Goal: Information Seeking & Learning: Learn about a topic

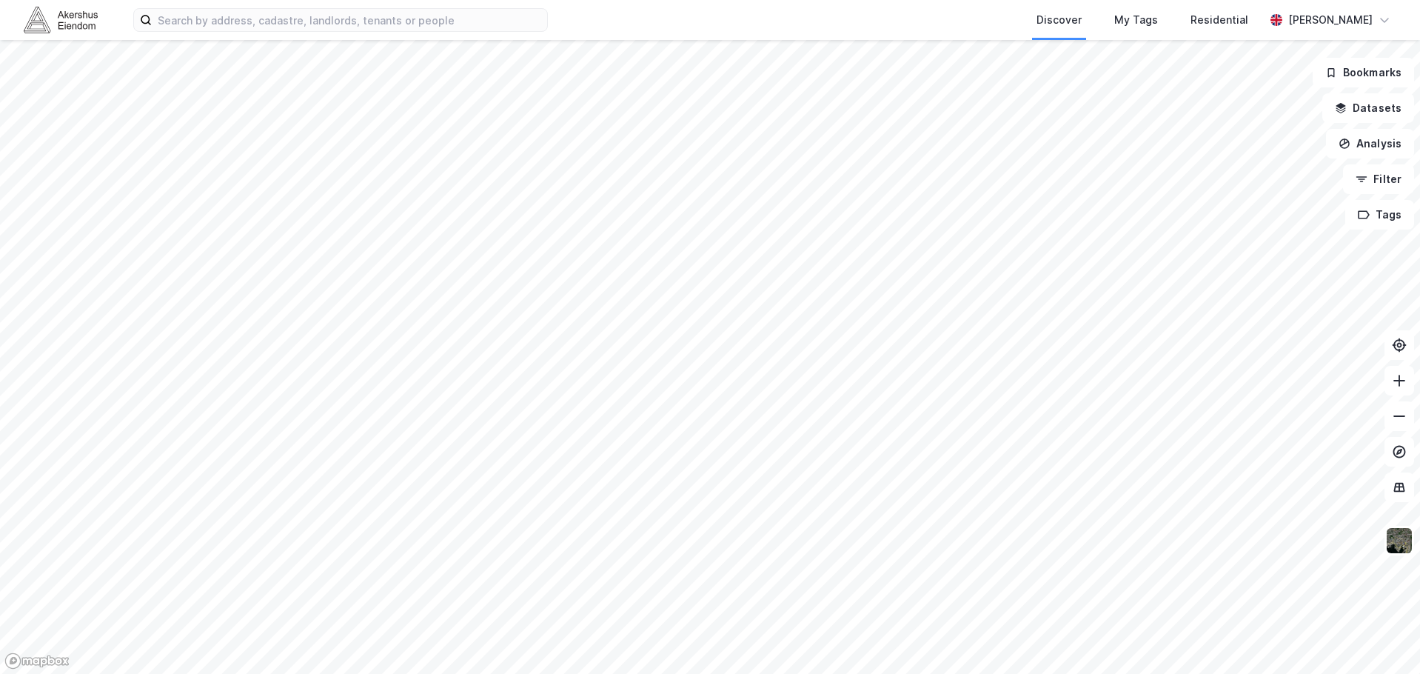
click at [261, 34] on div "Discover My Tags Residential [PERSON_NAME]" at bounding box center [710, 20] width 1420 height 40
click at [265, 20] on input at bounding box center [349, 20] width 395 height 22
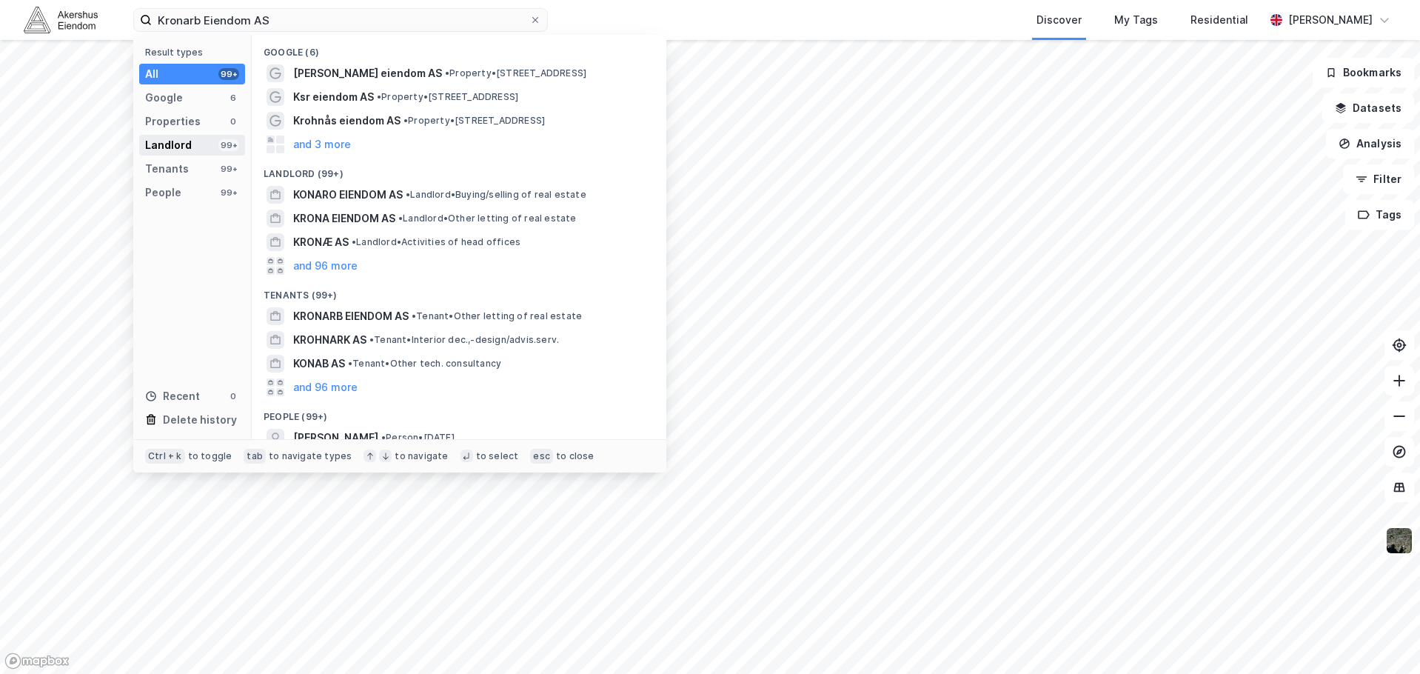
click at [184, 148] on div "Landlord" at bounding box center [168, 145] width 47 height 18
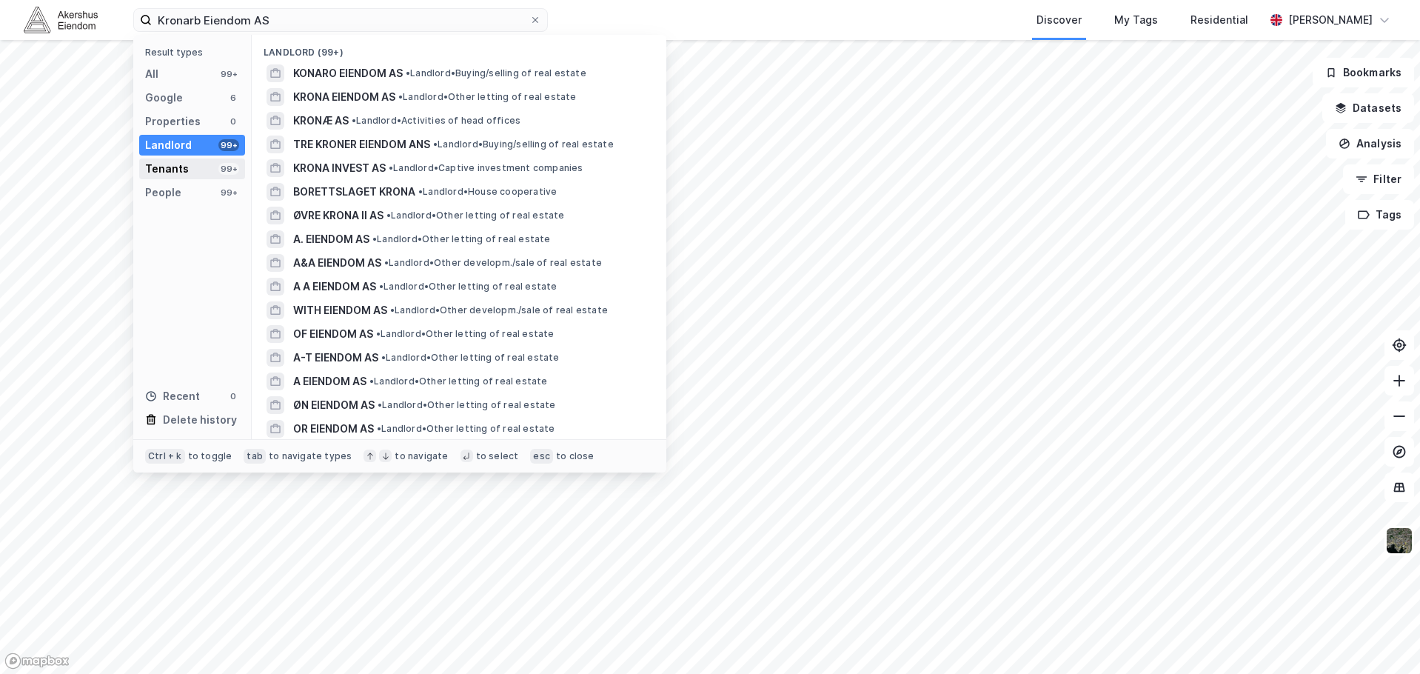
click at [181, 167] on div "Tenants" at bounding box center [167, 169] width 44 height 18
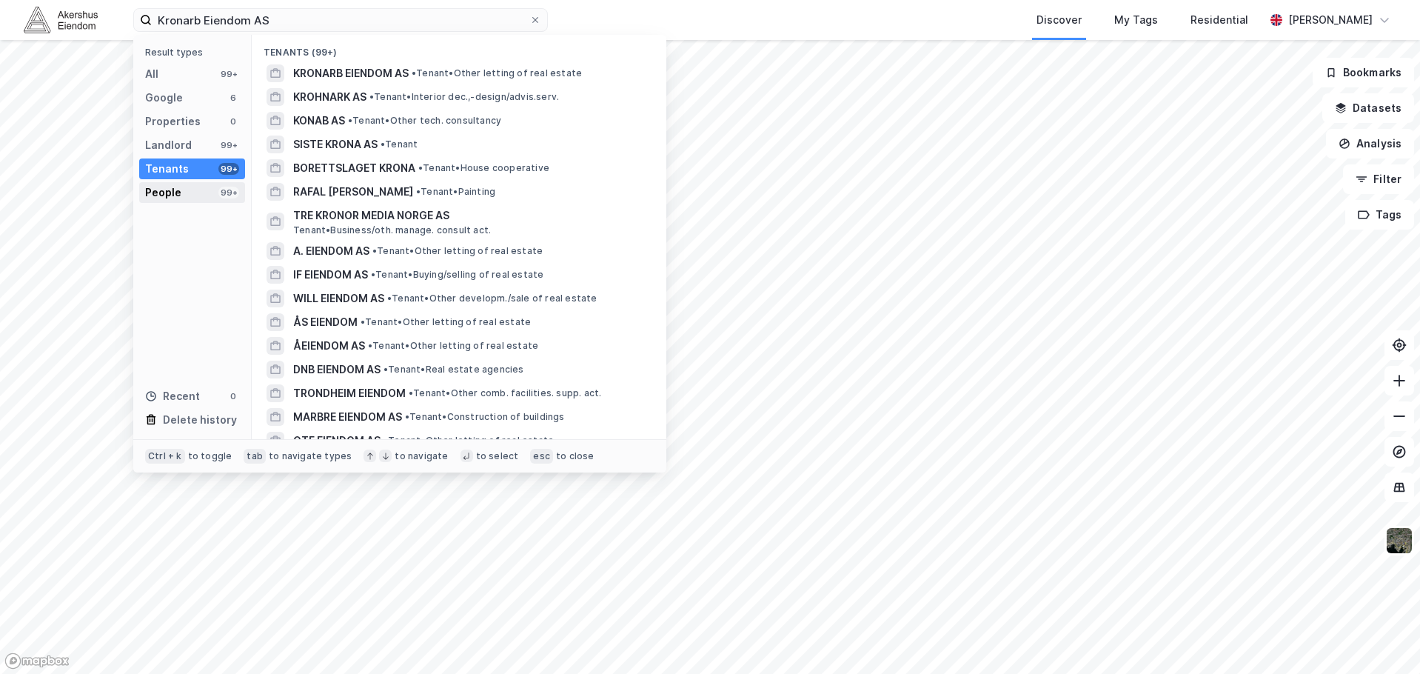
click at [181, 189] on div "People 99+" at bounding box center [192, 192] width 106 height 21
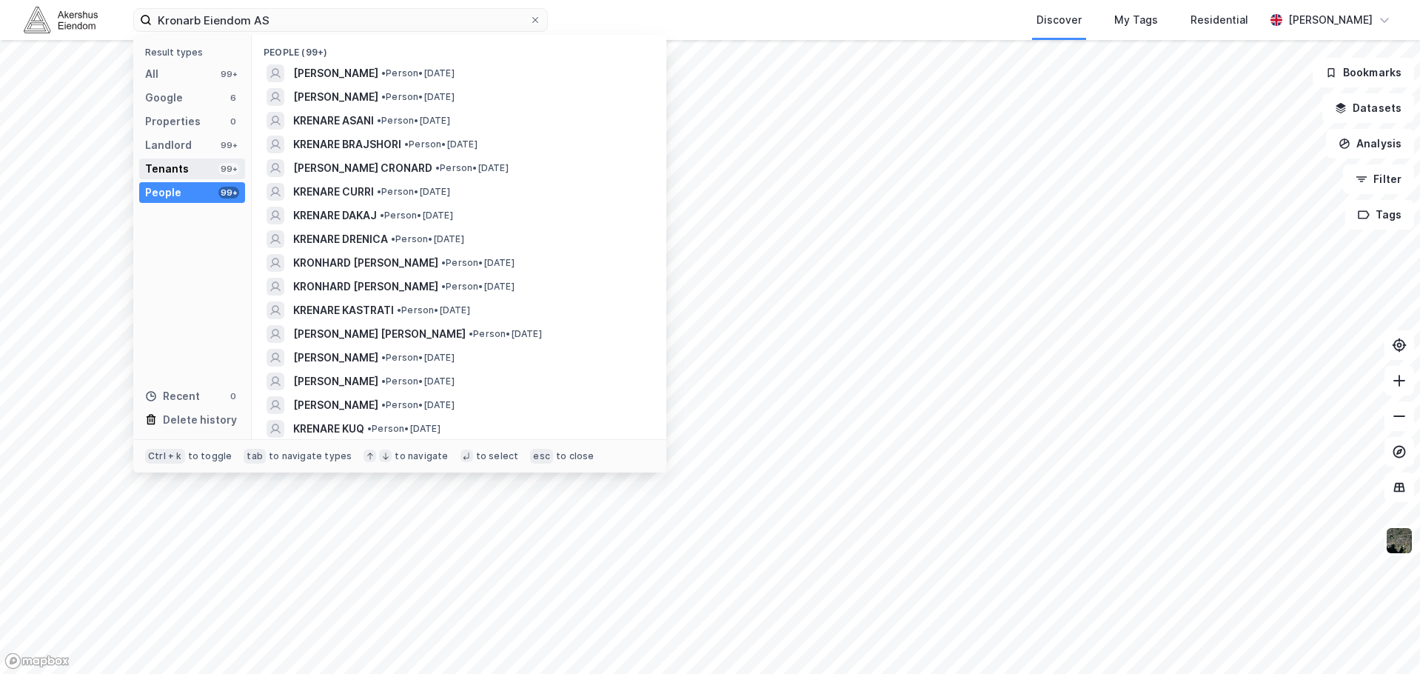
click at [189, 170] on div "Tenants 99+" at bounding box center [192, 168] width 106 height 21
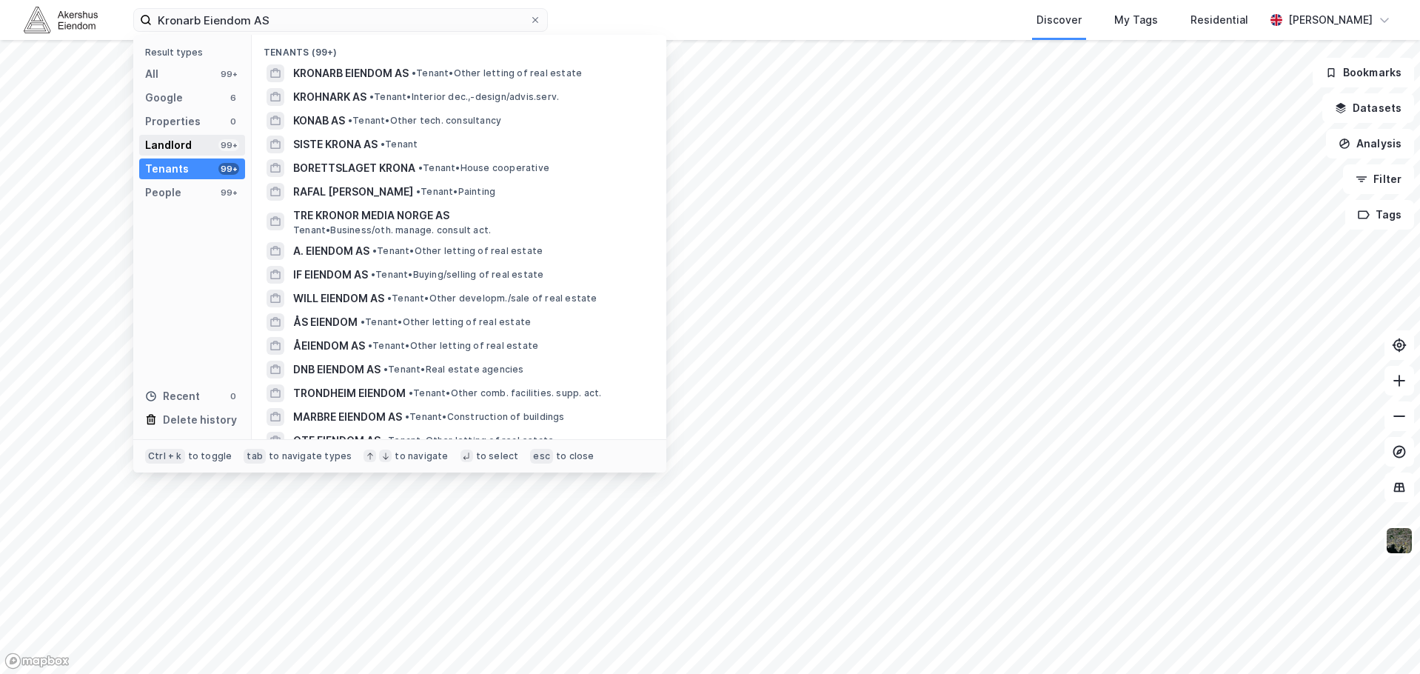
click at [189, 149] on div "Landlord" at bounding box center [168, 145] width 47 height 18
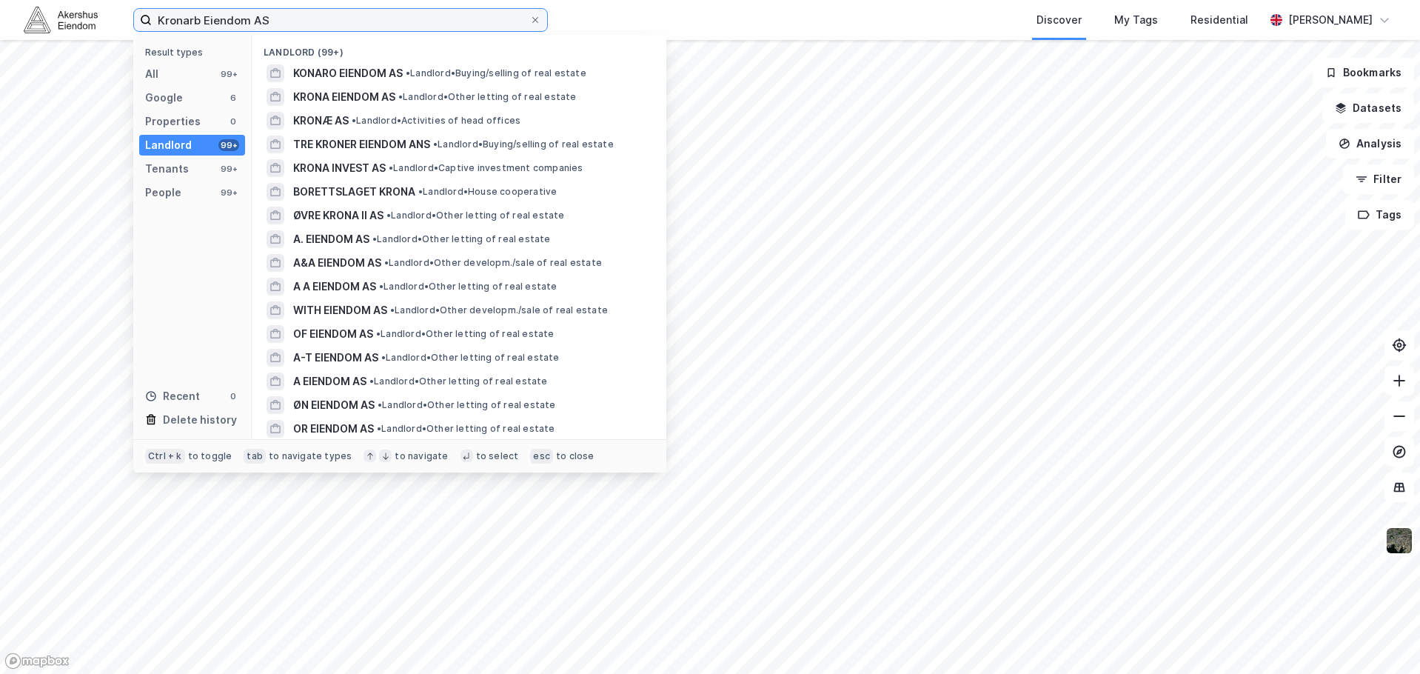
paste input "989022288"
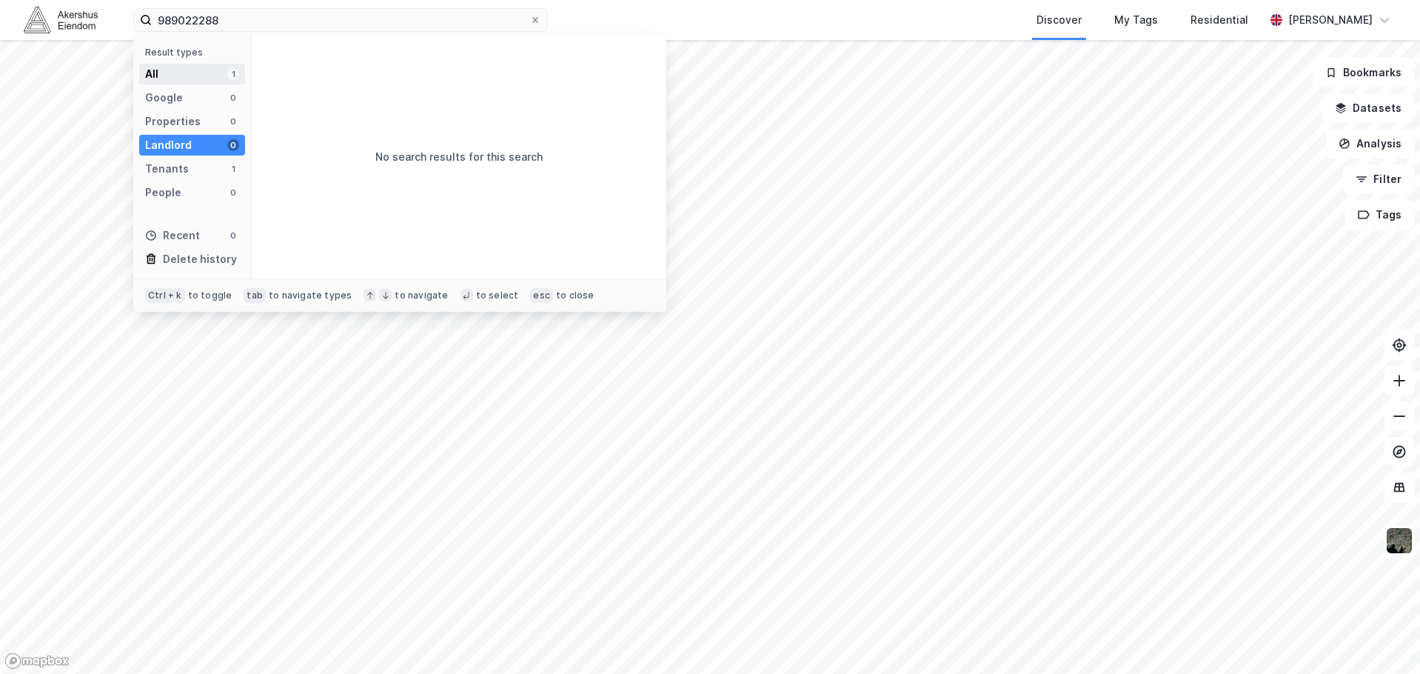
click at [199, 73] on div "All 1" at bounding box center [192, 74] width 106 height 21
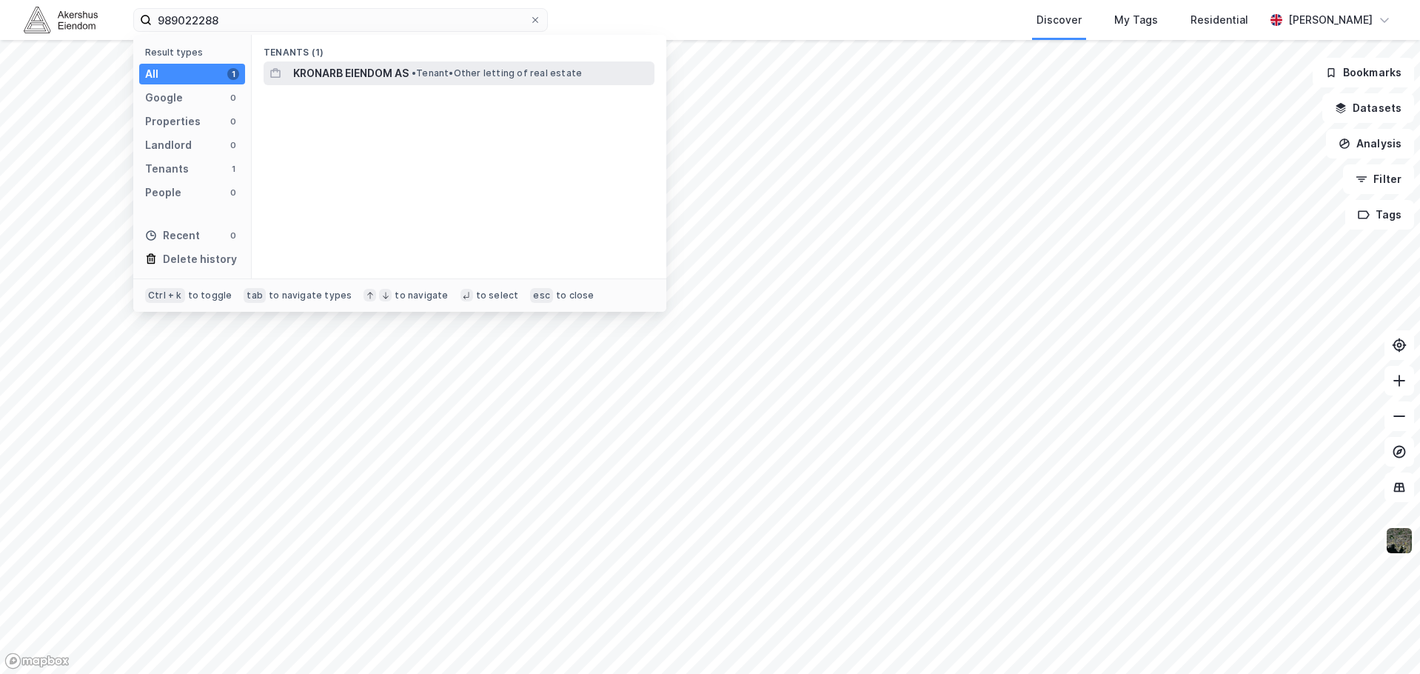
click at [322, 69] on span "KRONARB EIENDOM AS" at bounding box center [350, 73] width 115 height 18
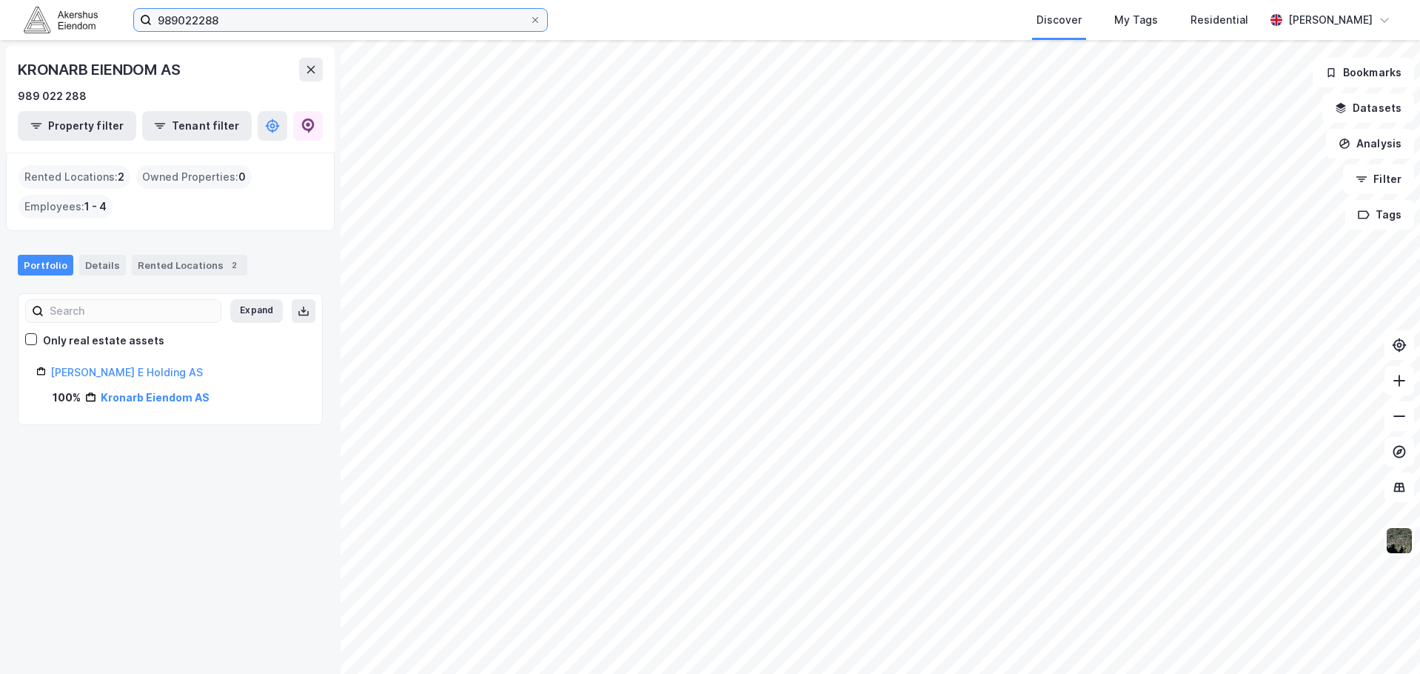
click at [241, 16] on input "989022288" at bounding box center [340, 20] width 377 height 22
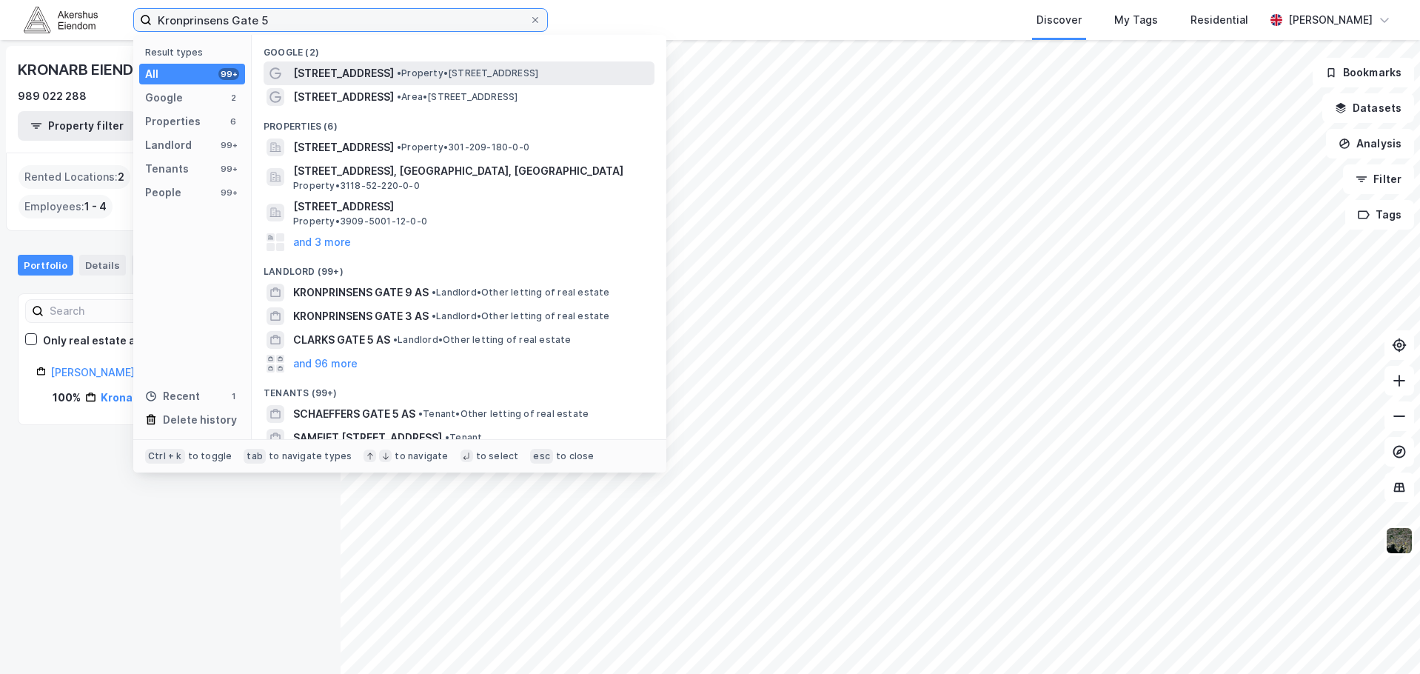
type input "Kronprinsens Gate 5"
click at [342, 73] on span "[STREET_ADDRESS]" at bounding box center [343, 73] width 101 height 18
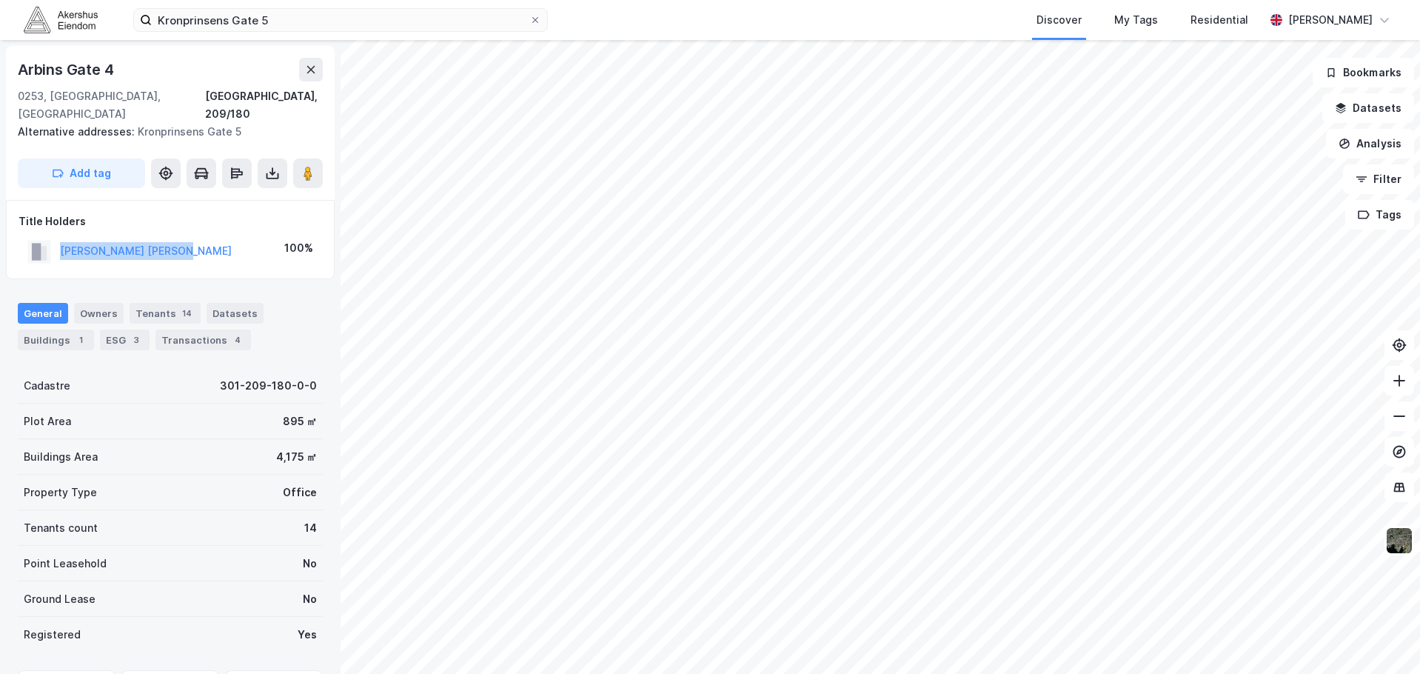
drag, startPoint x: 213, startPoint y: 237, endPoint x: 52, endPoint y: 232, distance: 161.4
click at [52, 236] on div "[PERSON_NAME] [PERSON_NAME] 100%" at bounding box center [170, 251] width 303 height 30
drag, startPoint x: 16, startPoint y: 202, endPoint x: 200, endPoint y: 222, distance: 184.6
click at [200, 222] on div "Title Holders [PERSON_NAME] [PERSON_NAME] 100%" at bounding box center [170, 239] width 329 height 79
click at [201, 236] on div "[PERSON_NAME] [PERSON_NAME] 100%" at bounding box center [170, 251] width 303 height 30
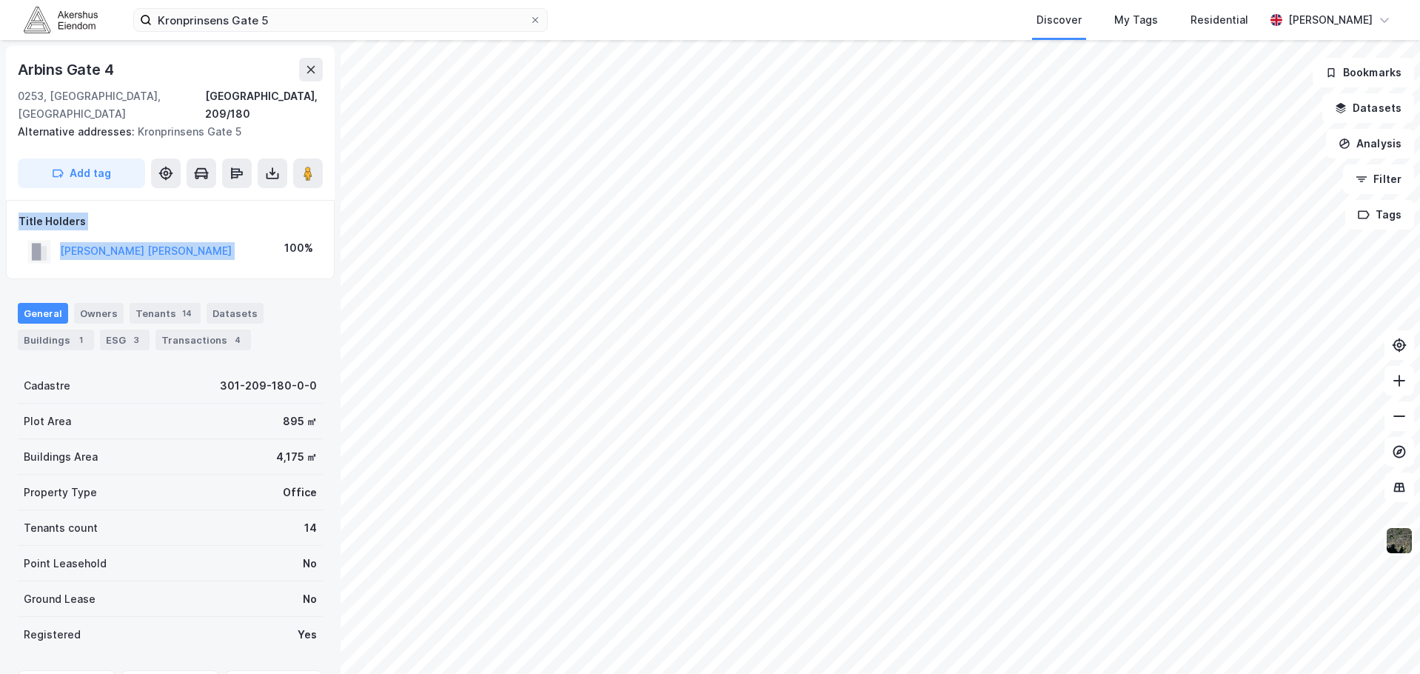
drag, startPoint x: 201, startPoint y: 222, endPoint x: 19, endPoint y: 203, distance: 182.3
click at [19, 212] on div "Title Holders [PERSON_NAME] [PERSON_NAME] 100%" at bounding box center [170, 239] width 303 height 54
click at [19, 212] on div "Title Holders" at bounding box center [170, 221] width 303 height 18
drag, startPoint x: 19, startPoint y: 203, endPoint x: 255, endPoint y: 234, distance: 238.1
click at [255, 234] on div "Title Holders [PERSON_NAME] [PERSON_NAME] 100%" at bounding box center [170, 239] width 303 height 54
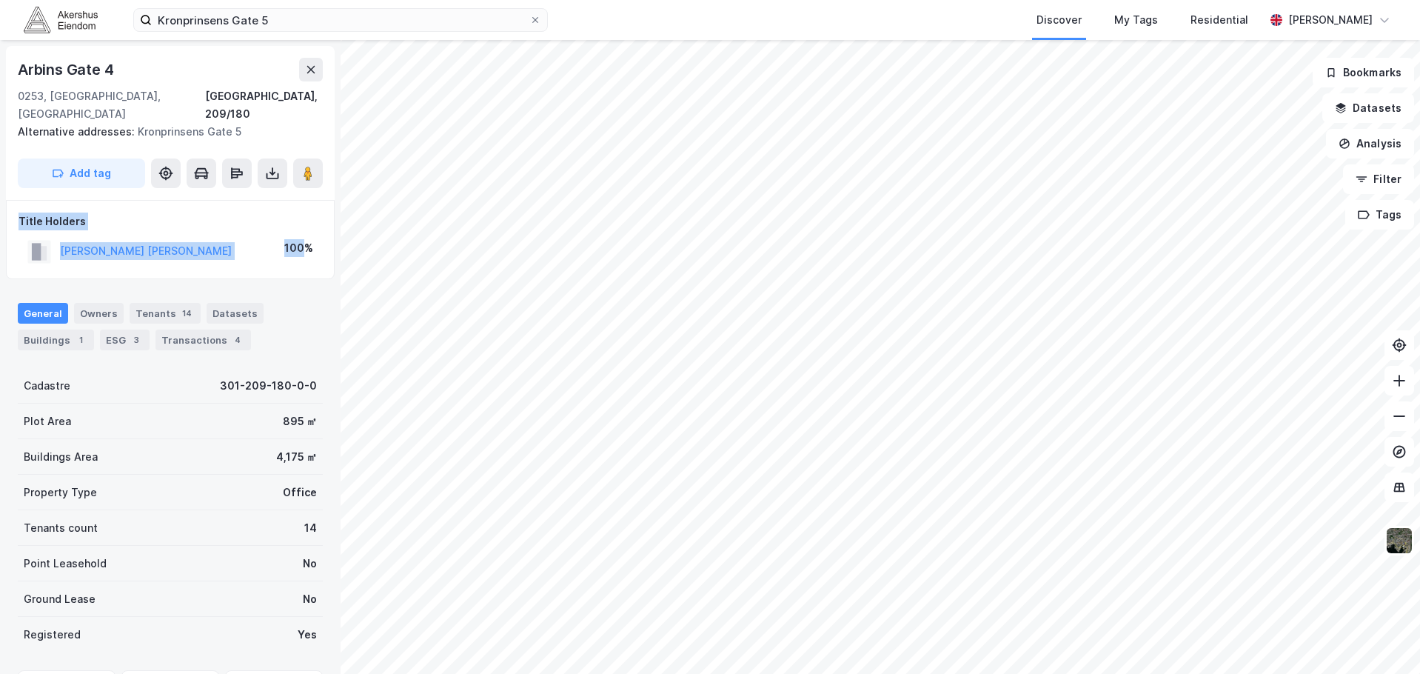
click at [219, 236] on div "[PERSON_NAME] [PERSON_NAME] 100%" at bounding box center [170, 251] width 303 height 30
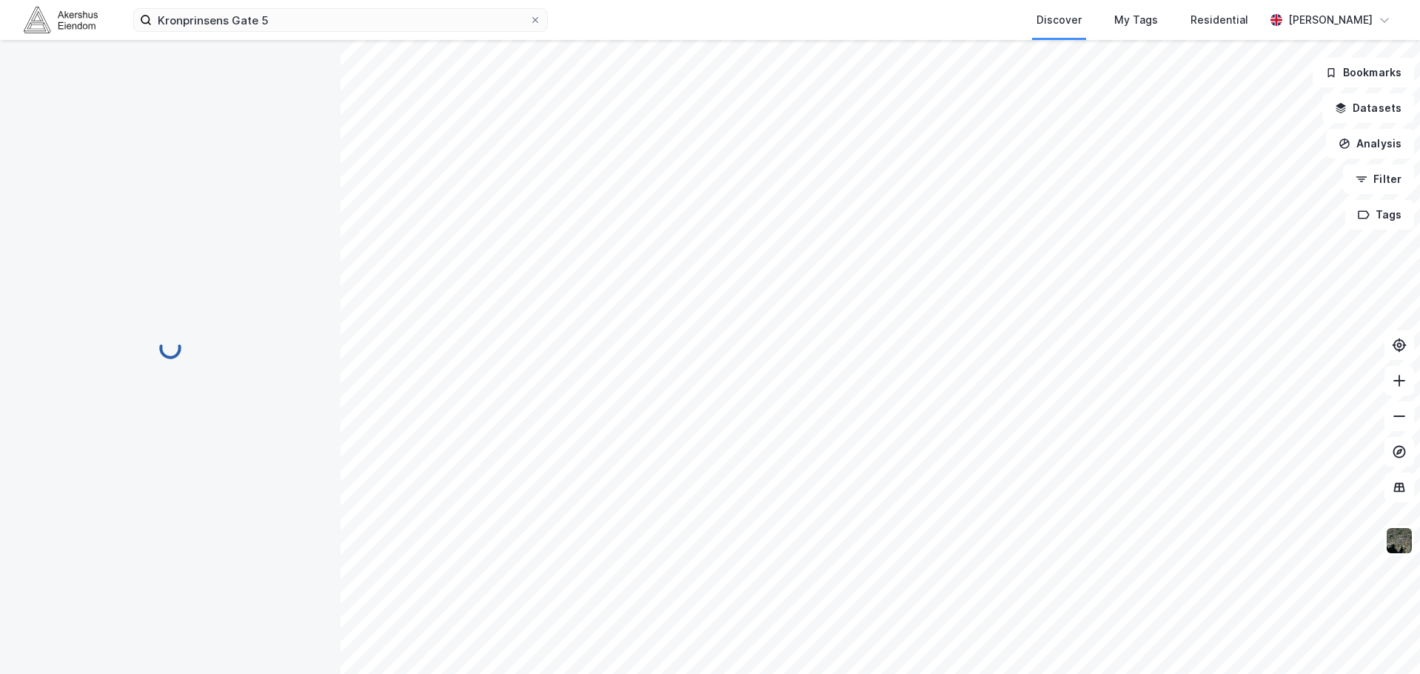
scroll to position [1, 0]
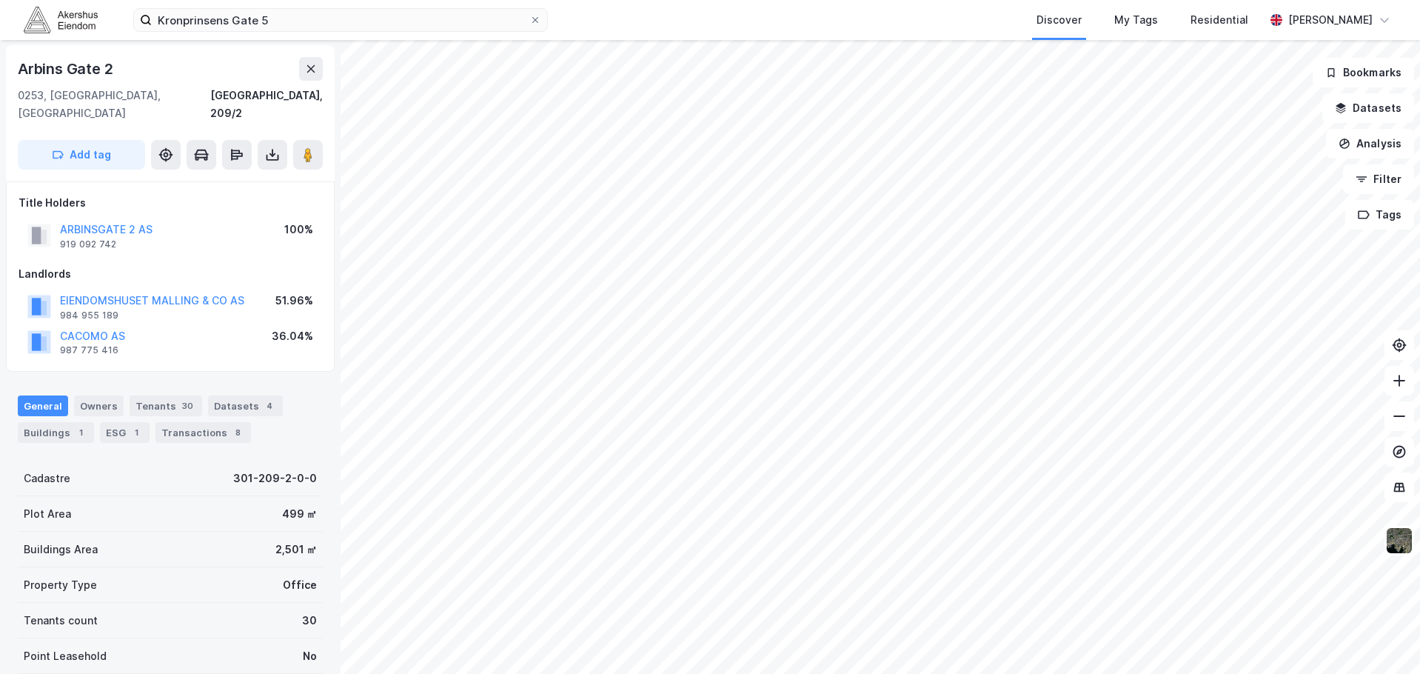
scroll to position [1, 0]
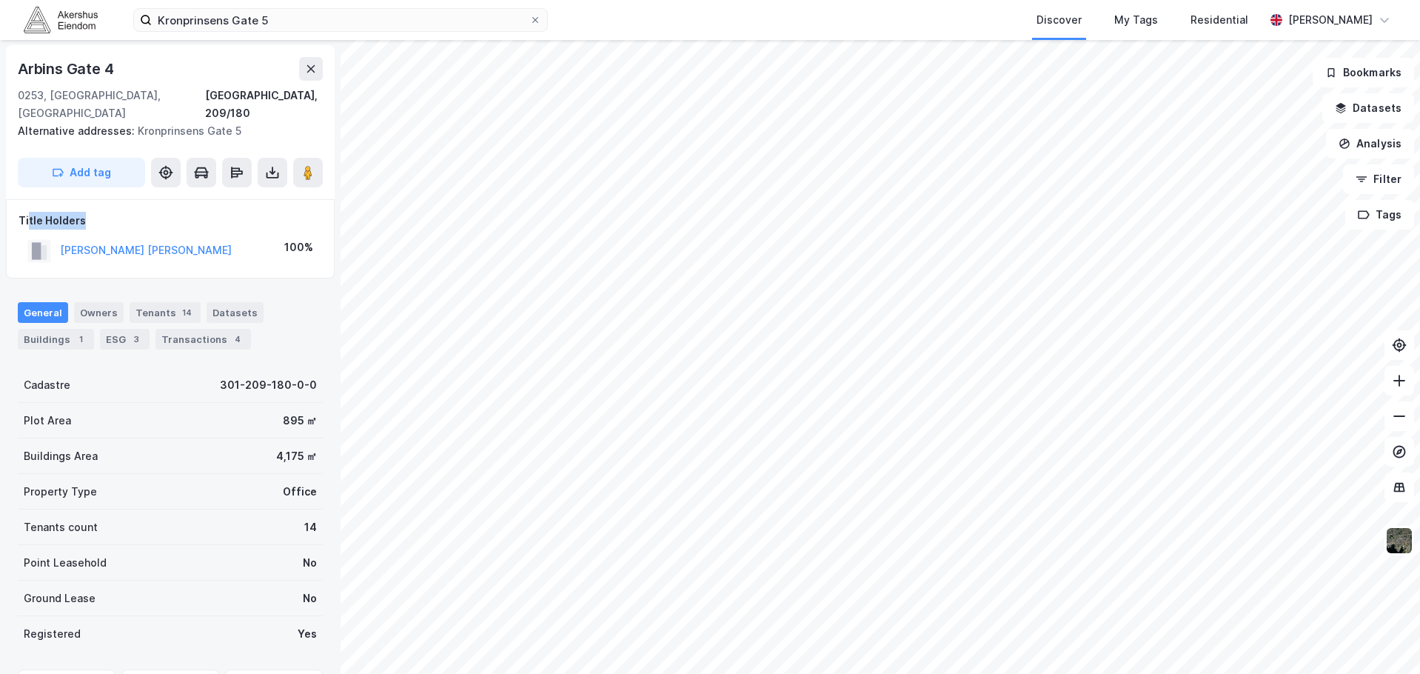
drag, startPoint x: 29, startPoint y: 202, endPoint x: 127, endPoint y: 204, distance: 98.5
click at [127, 212] on div "Title Holders" at bounding box center [170, 221] width 303 height 18
drag, startPoint x: 85, startPoint y: 202, endPoint x: 2, endPoint y: 196, distance: 83.1
click at [2, 196] on div "[GEOGRAPHIC_DATA]/180 Alternative addresses: Kronprinsens Gate 5 Add tag Title …" at bounding box center [170, 357] width 340 height 634
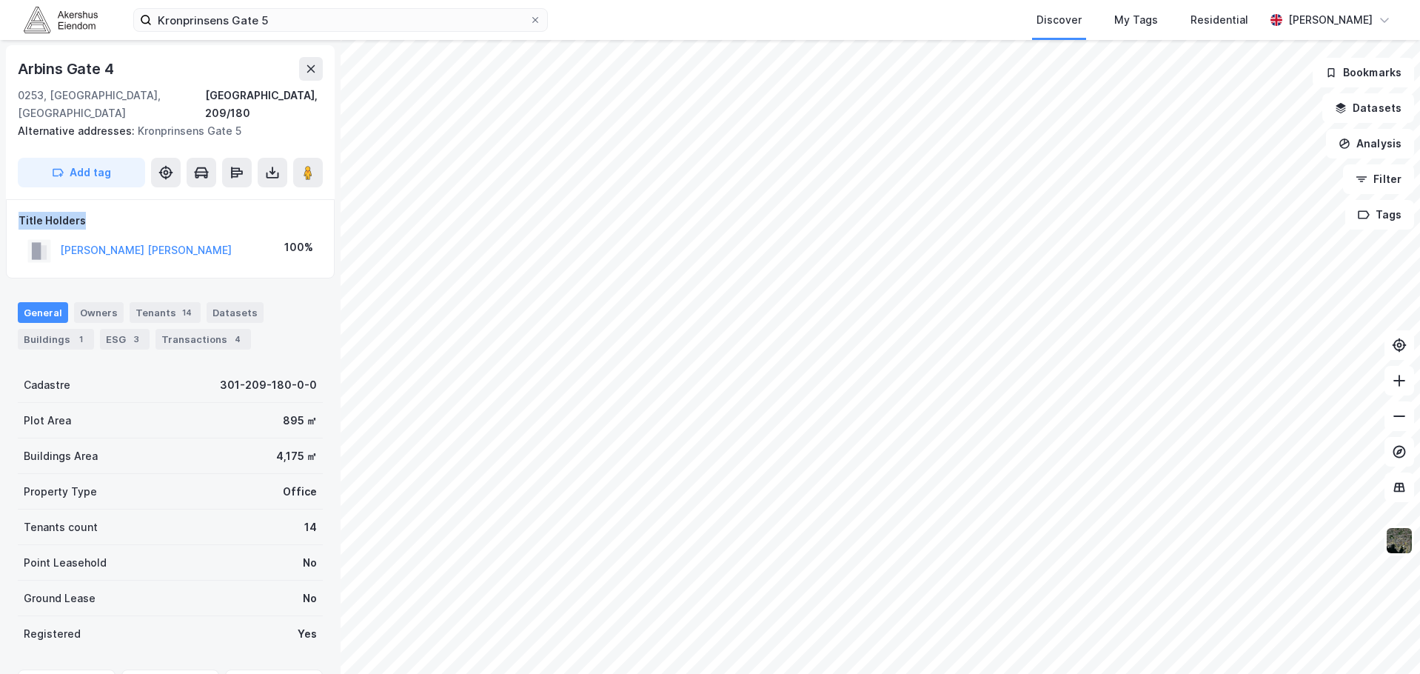
click at [21, 212] on div "Title Holders" at bounding box center [170, 221] width 303 height 18
drag, startPoint x: 21, startPoint y: 198, endPoint x: 146, endPoint y: 205, distance: 125.3
click at [146, 212] on div "Title Holders" at bounding box center [170, 221] width 303 height 18
drag, startPoint x: 145, startPoint y: 204, endPoint x: 21, endPoint y: 199, distance: 123.7
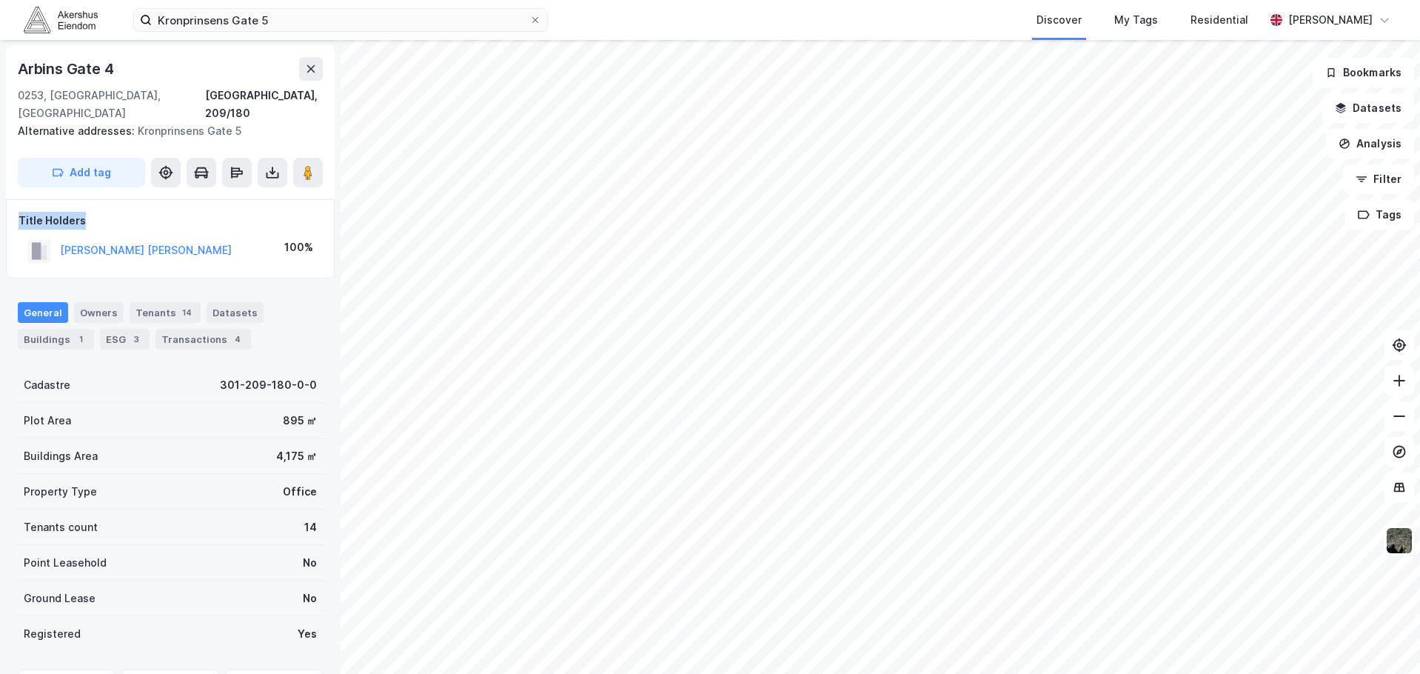
click at [21, 212] on div "Title Holders" at bounding box center [170, 221] width 303 height 18
drag, startPoint x: 21, startPoint y: 199, endPoint x: 184, endPoint y: 204, distance: 162.9
click at [184, 212] on div "Title Holders" at bounding box center [170, 221] width 303 height 18
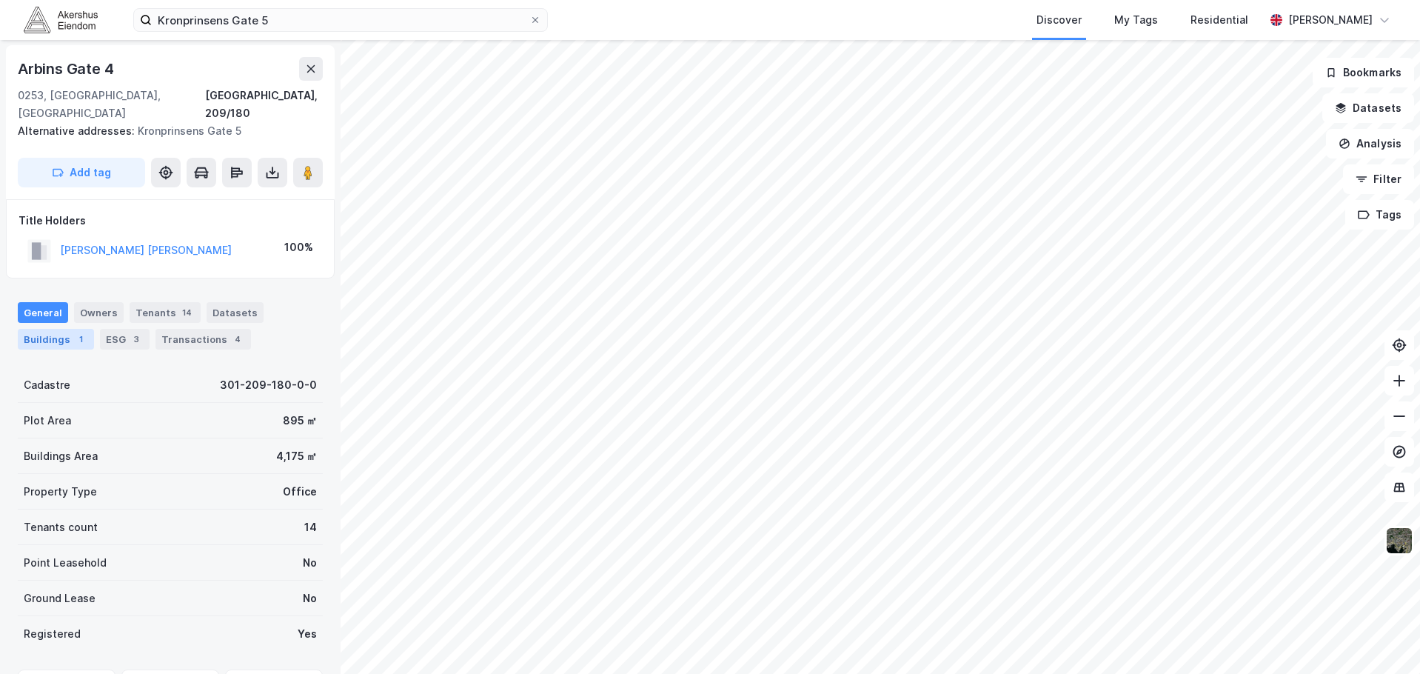
click at [68, 329] on div "Buildings 1" at bounding box center [56, 339] width 76 height 21
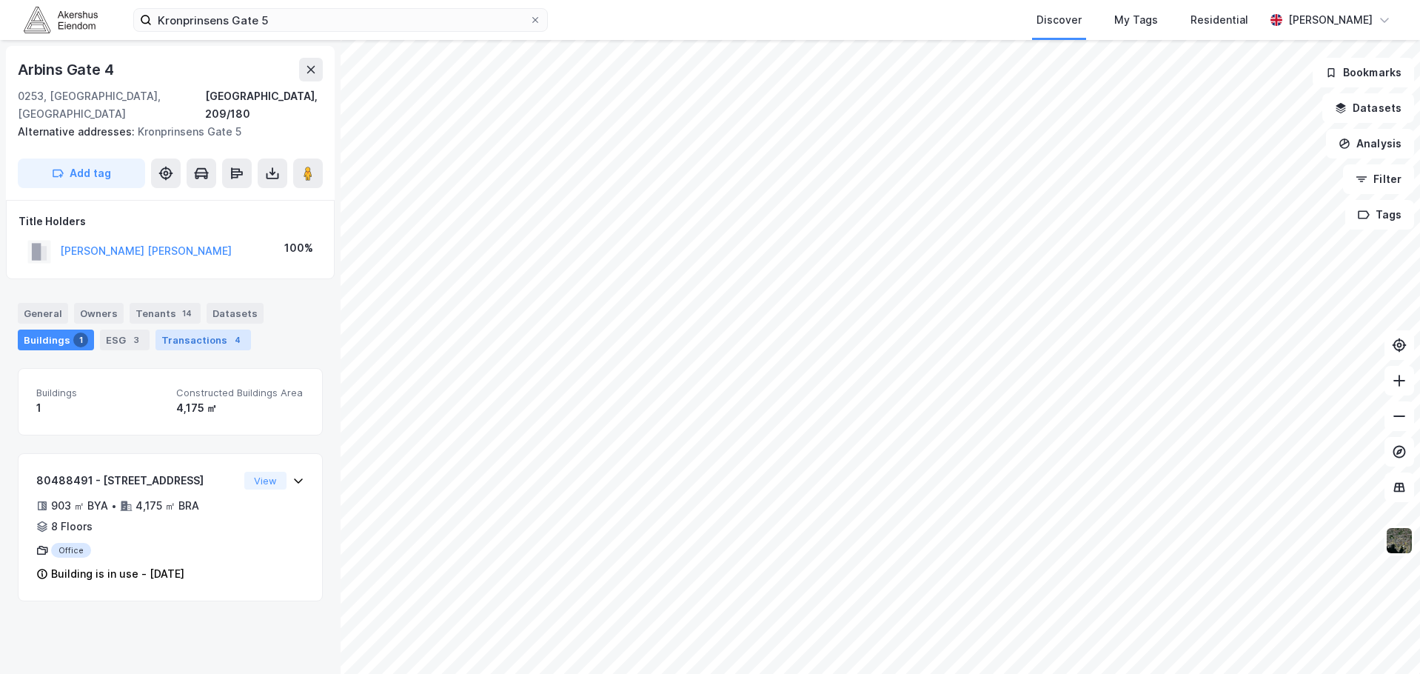
click at [201, 329] on div "Transactions 4" at bounding box center [202, 339] width 95 height 21
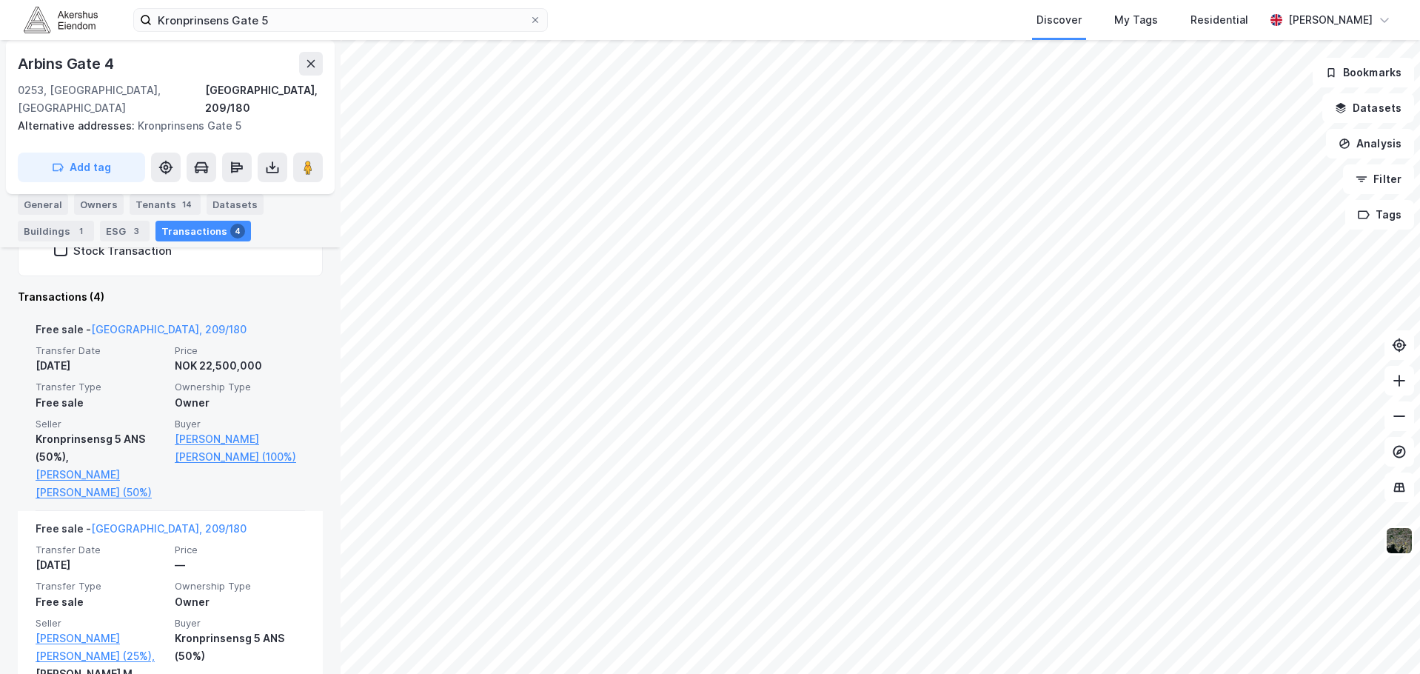
scroll to position [296, 0]
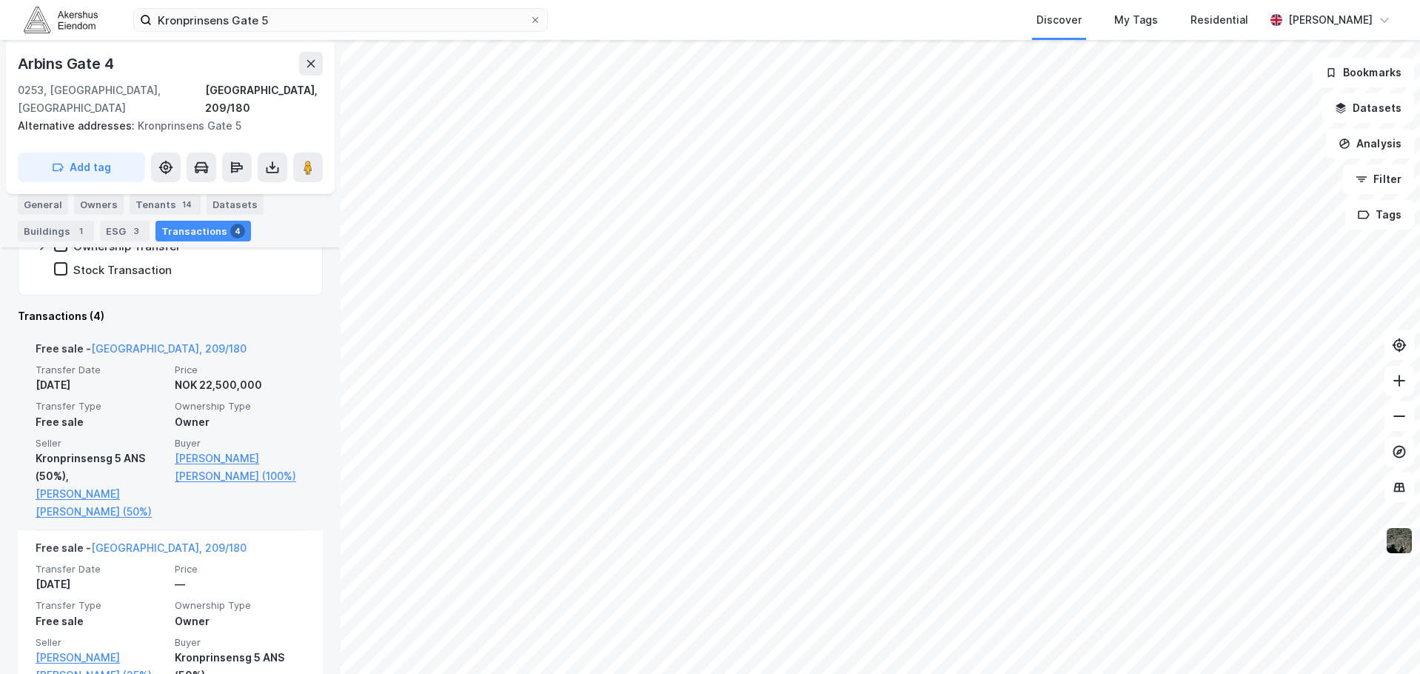
click at [90, 376] on div "[DATE]" at bounding box center [101, 385] width 130 height 18
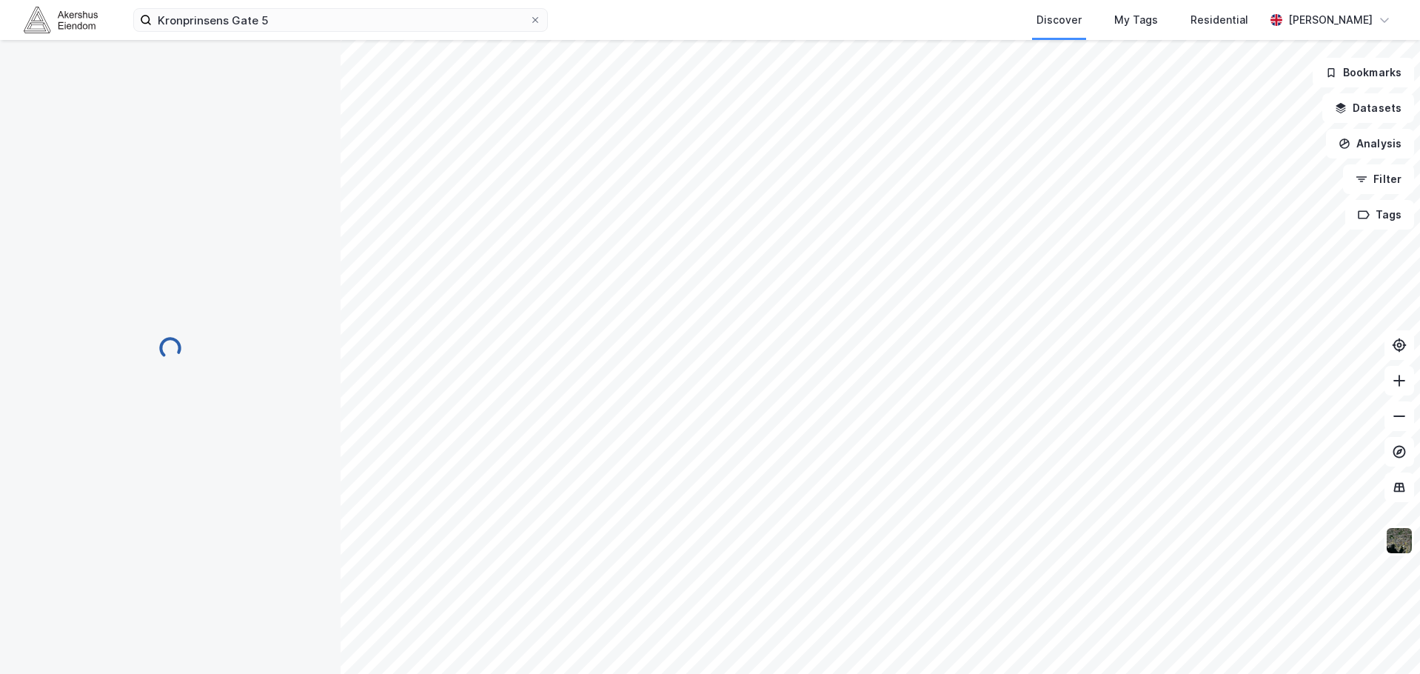
scroll to position [12, 0]
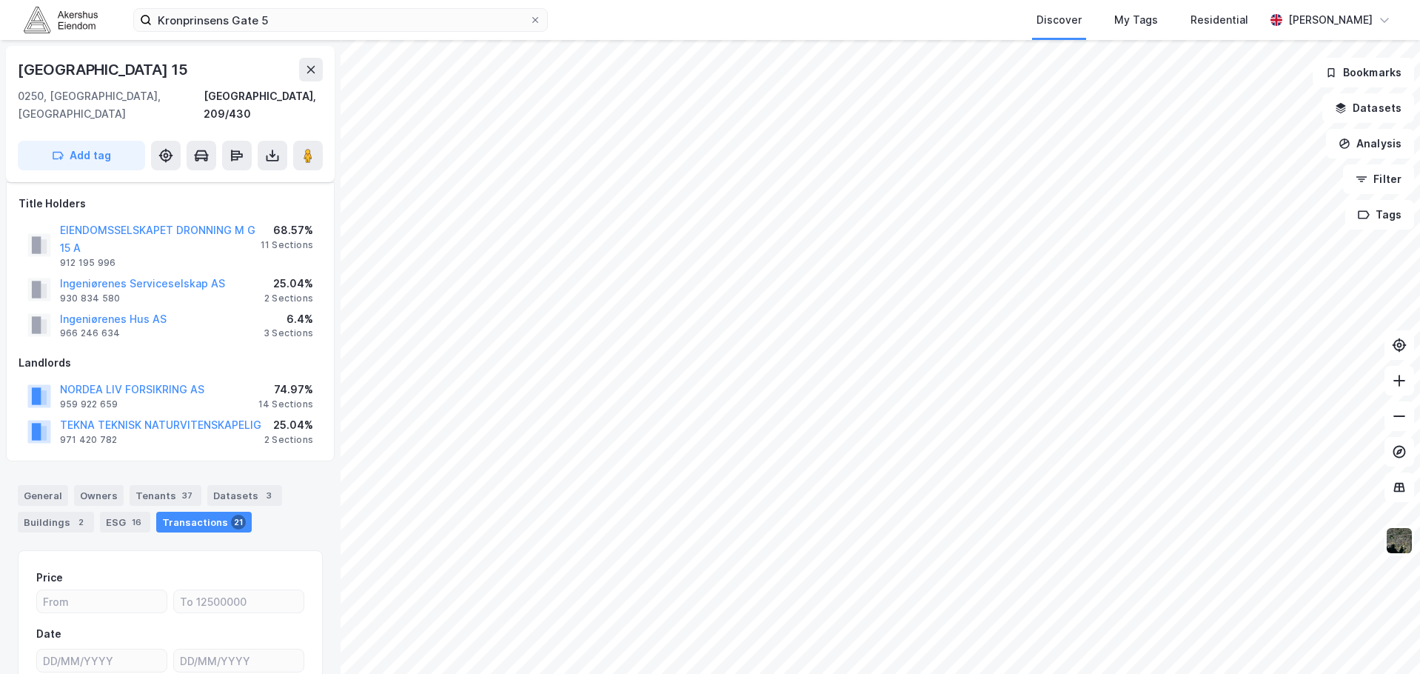
scroll to position [12, 0]
